Goal: Task Accomplishment & Management: Use online tool/utility

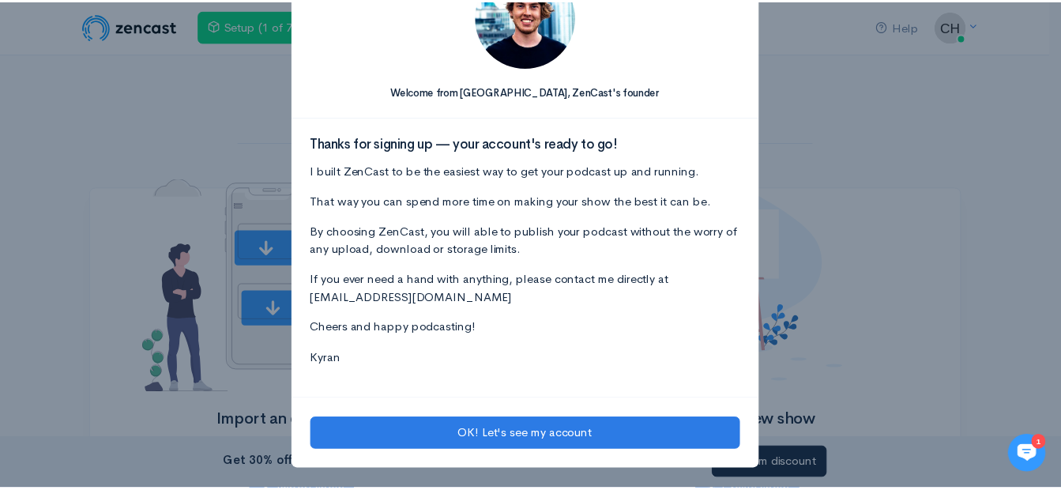
scroll to position [77, 0]
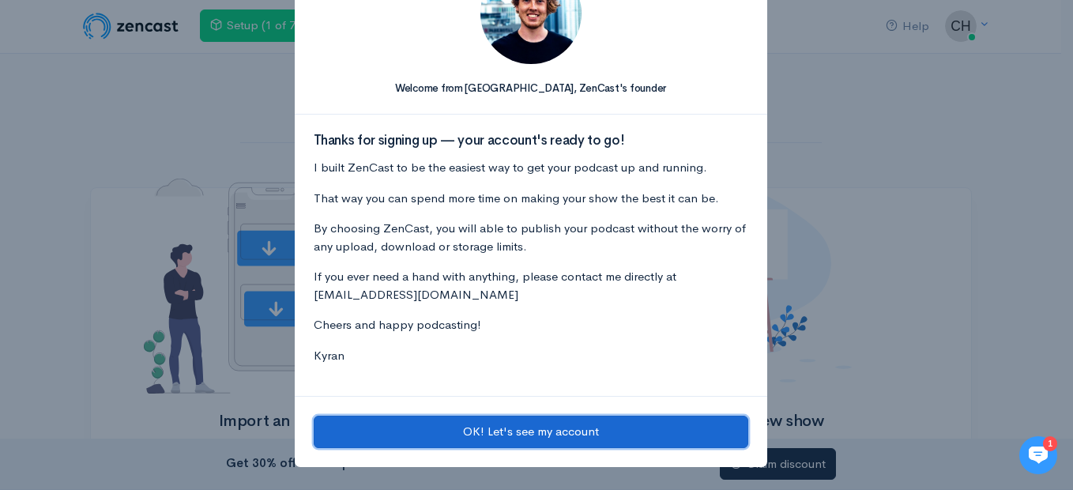
click at [497, 423] on button "OK! Let's see my account" at bounding box center [531, 432] width 435 height 32
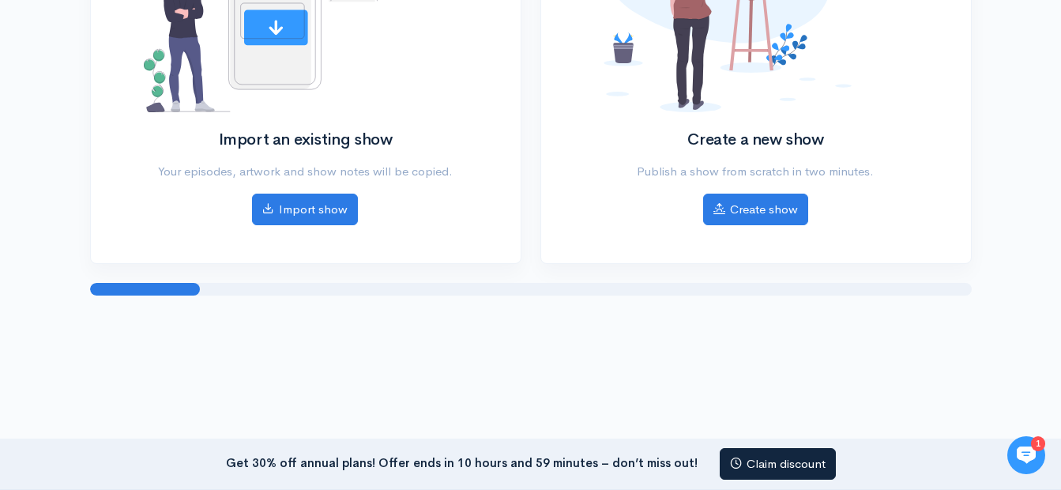
scroll to position [292, 0]
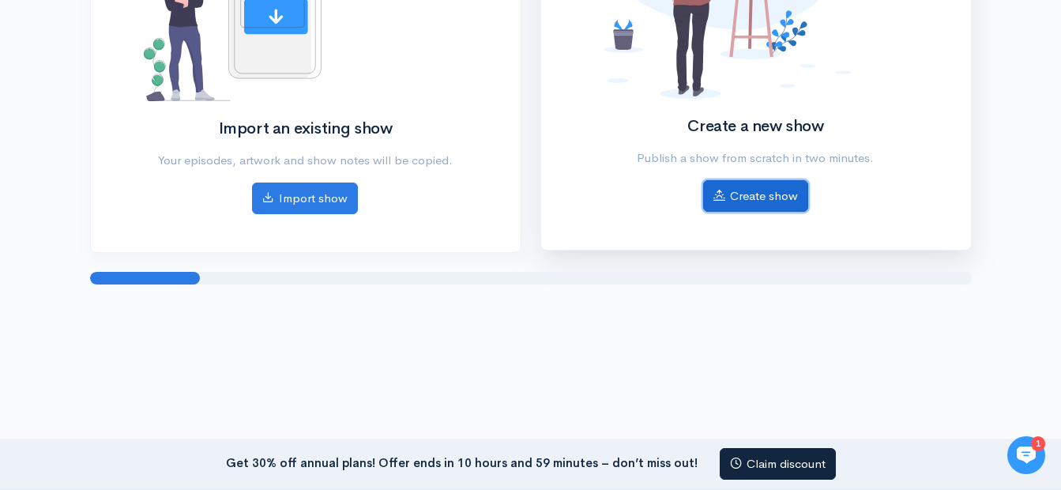
click at [768, 194] on link "Create show" at bounding box center [755, 196] width 105 height 32
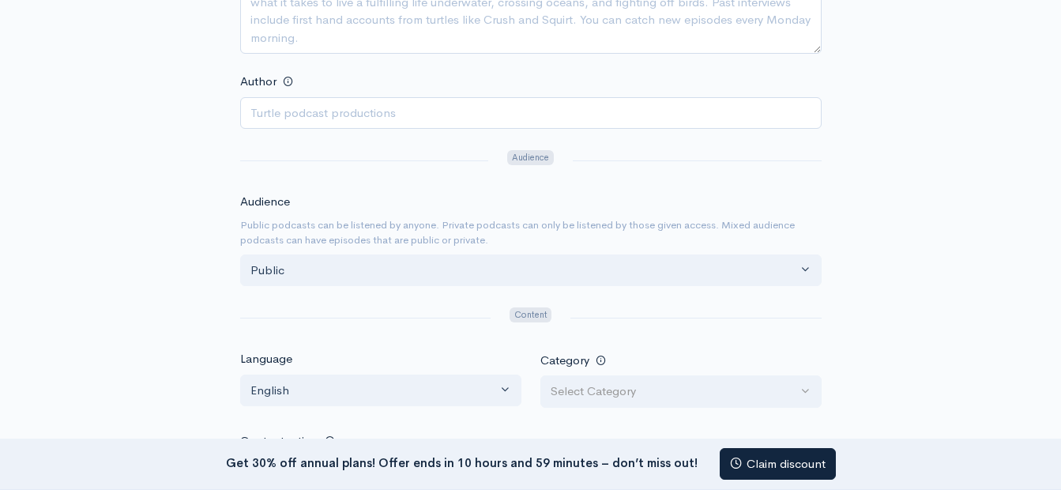
scroll to position [467, 0]
drag, startPoint x: 1065, startPoint y: 255, endPoint x: 1060, endPoint y: 204, distance: 51.7
click at [1060, 204] on div "Help Notifications View all Your profile Team settings Default team Current Log…" at bounding box center [530, 189] width 1061 height 1313
drag, startPoint x: 1060, startPoint y: 204, endPoint x: 1060, endPoint y: 190, distance: 13.4
click at [1060, 190] on div "Help Notifications View all Your profile Team settings Default team Current Log…" at bounding box center [530, 189] width 1061 height 1313
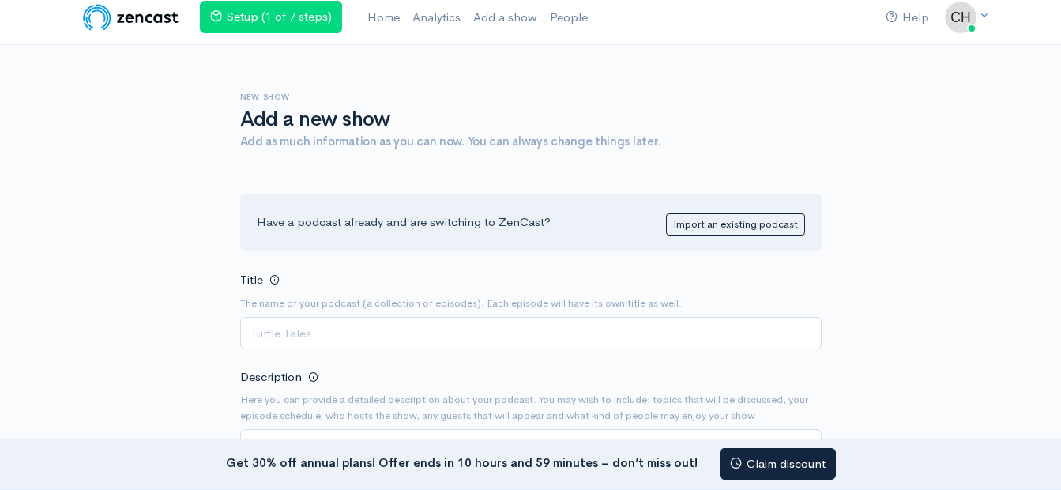
scroll to position [0, 0]
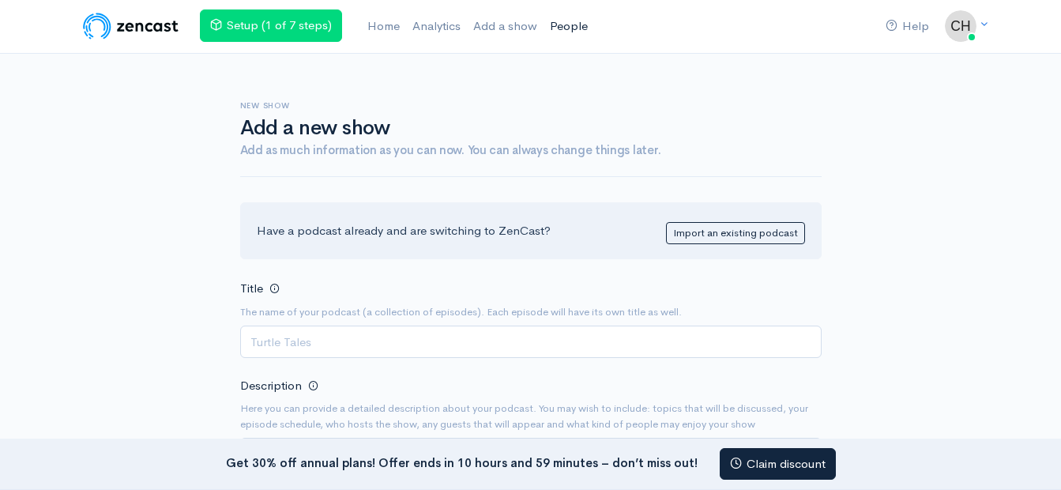
click at [572, 21] on link "People" at bounding box center [569, 26] width 51 height 34
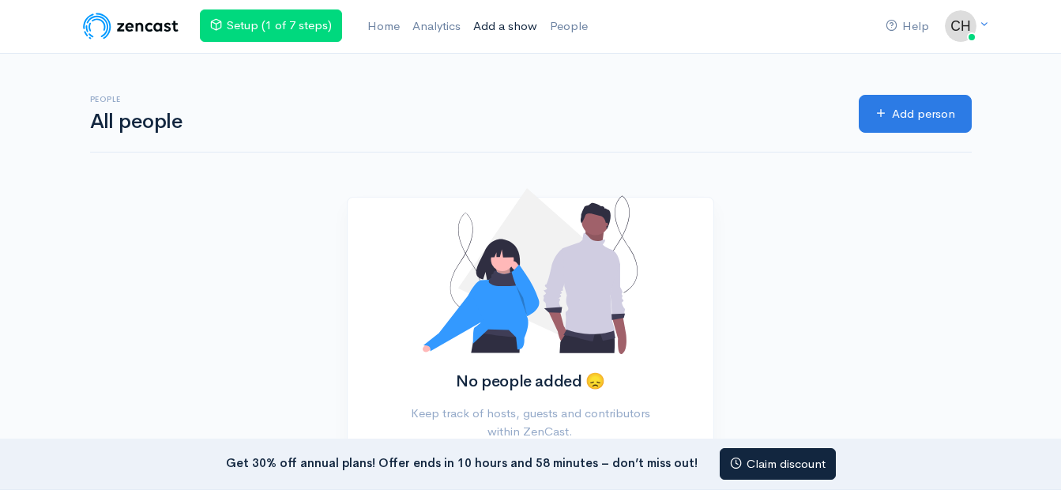
click at [512, 26] on link "Add a show" at bounding box center [505, 26] width 77 height 34
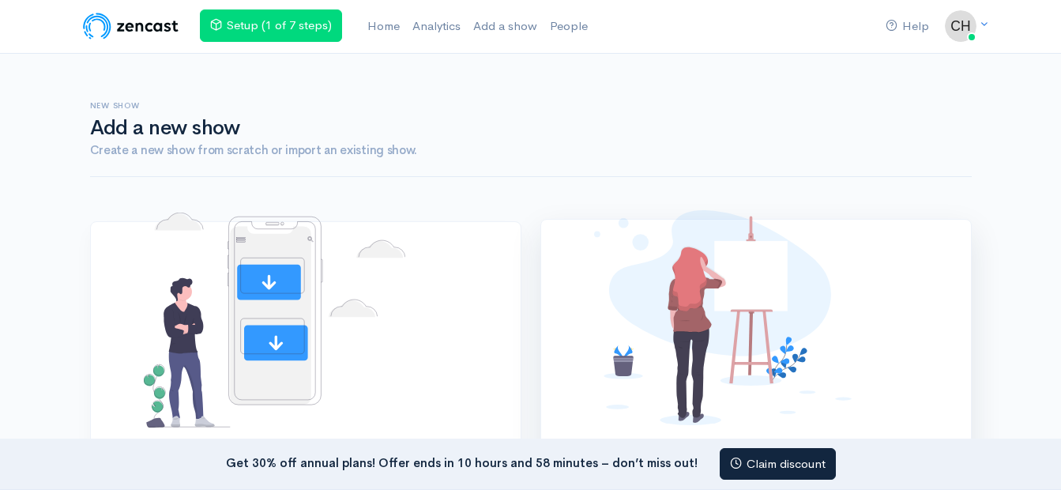
click at [963, 229] on div "Create a new show Publish a show from scratch in two minutes. Create show" at bounding box center [756, 398] width 430 height 356
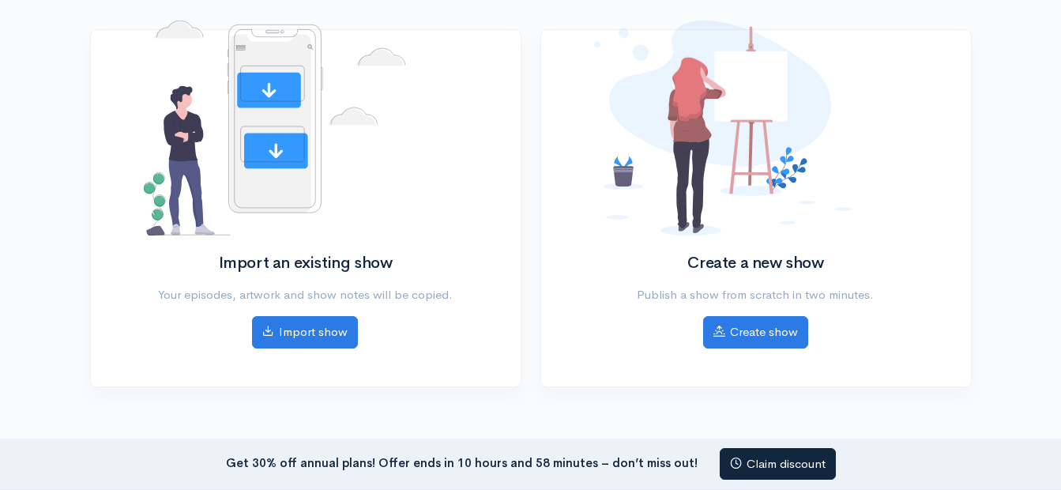
scroll to position [194, 0]
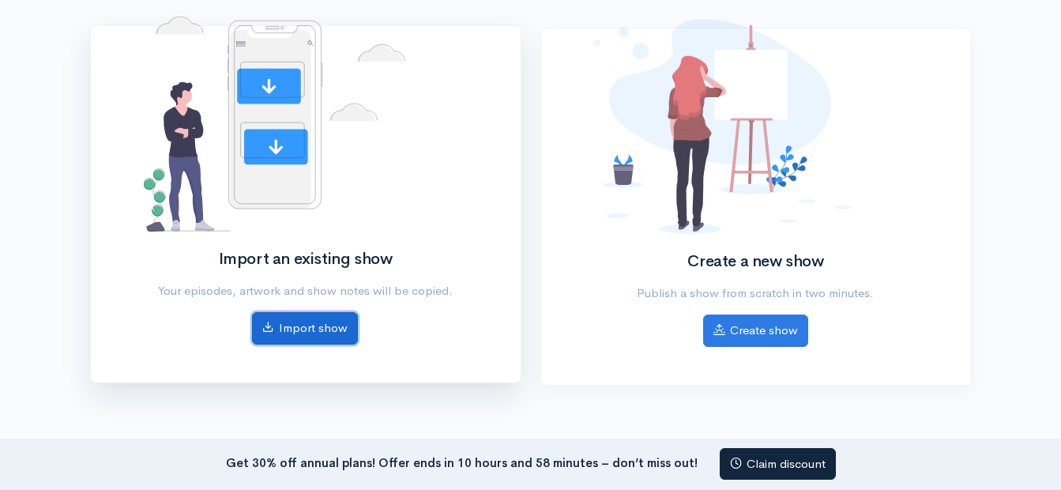
click at [316, 329] on link "Import show" at bounding box center [305, 328] width 106 height 32
